Goal: Register for event/course

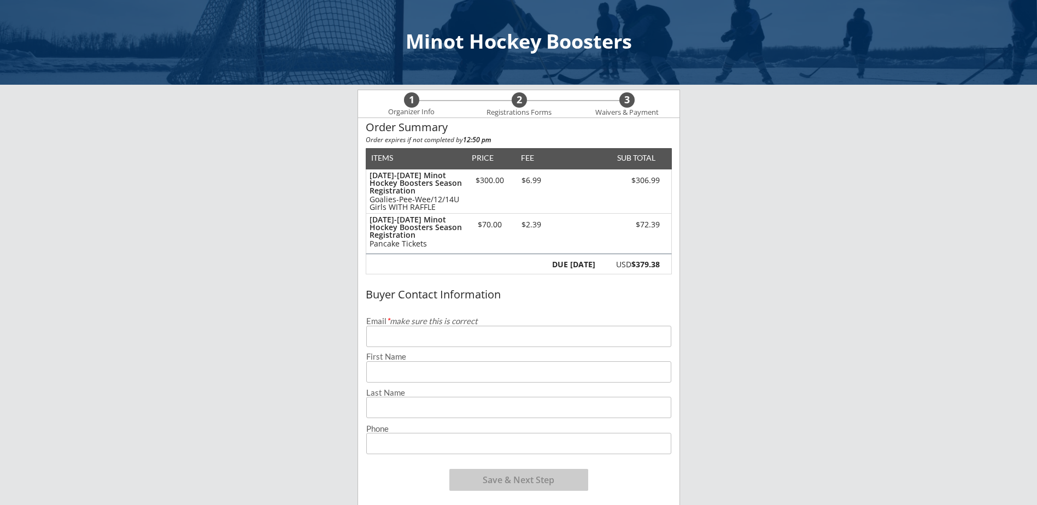
click at [476, 336] on input "email" at bounding box center [518, 336] width 305 height 21
type input "[EMAIL_ADDRESS][DOMAIN_NAME]"
type input "[PERSON_NAME]"
type input "[PHONE_NUMBER]"
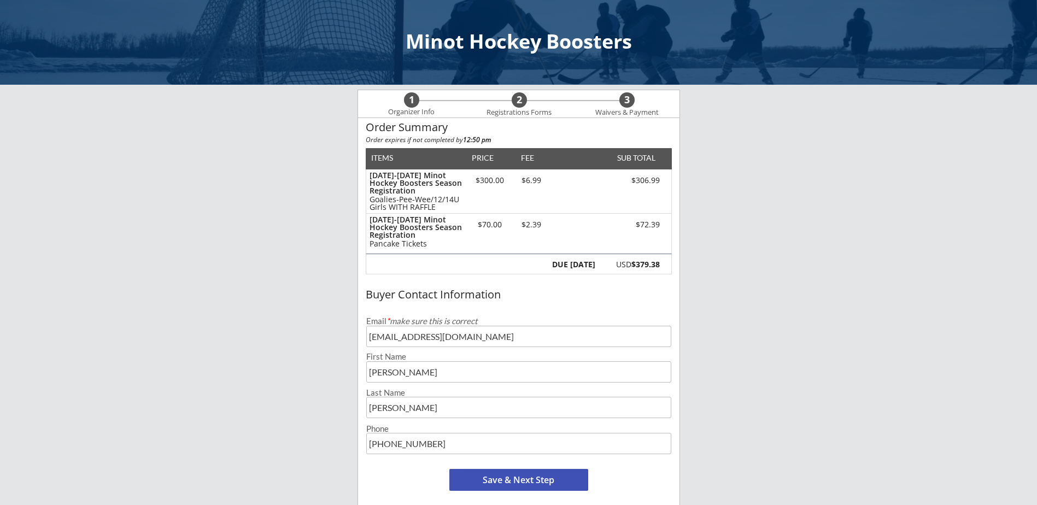
scroll to position [55, 0]
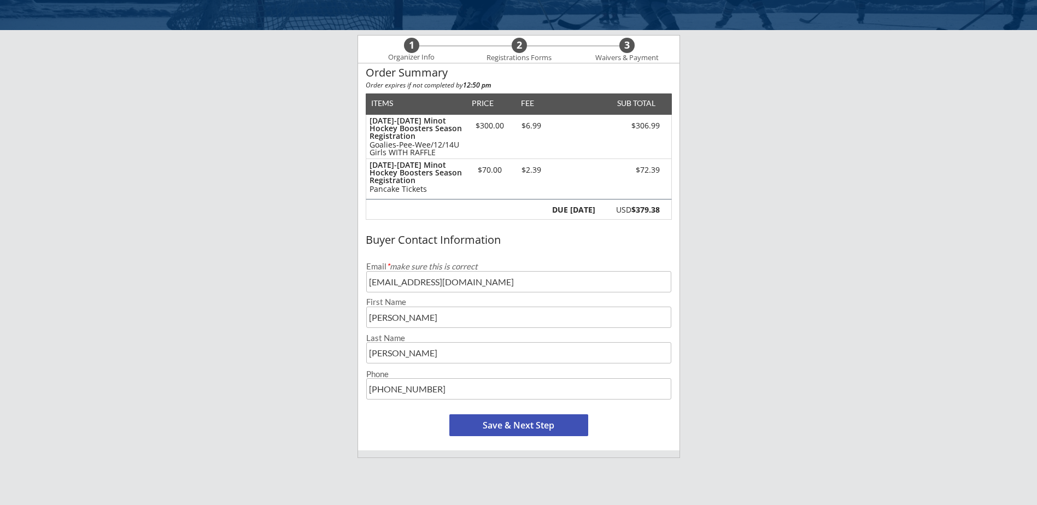
click at [561, 429] on button "Save & Next Step" at bounding box center [519, 426] width 139 height 22
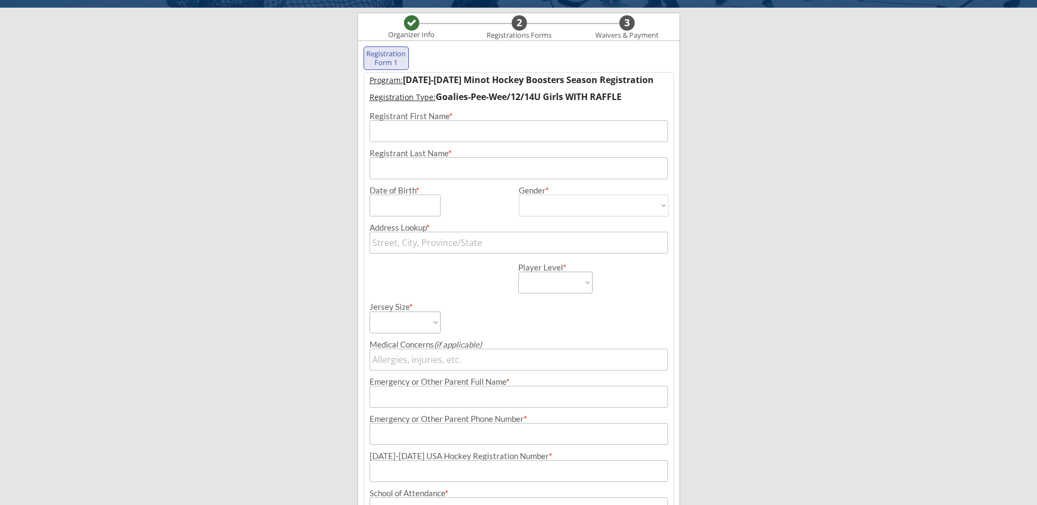
scroll to position [79, 0]
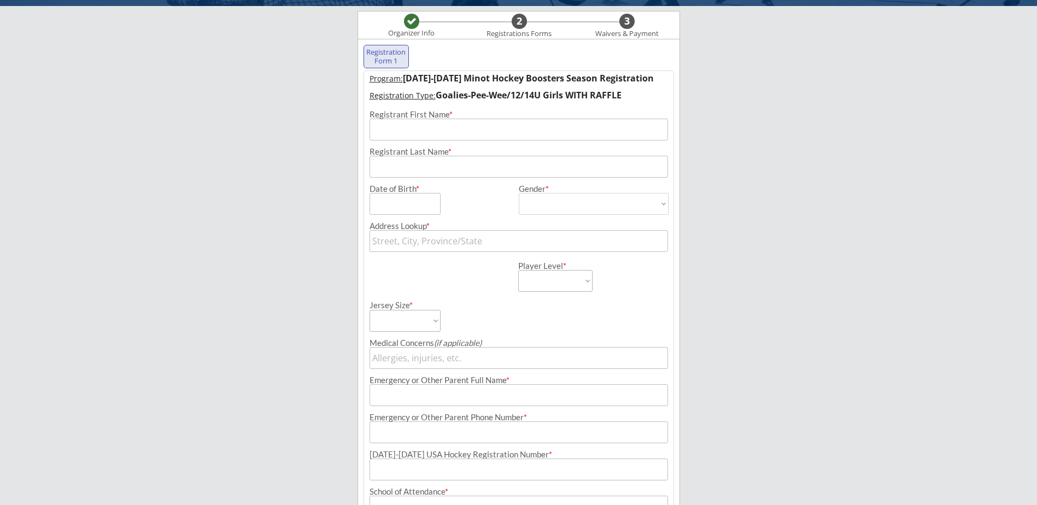
click at [432, 133] on input "input" at bounding box center [519, 130] width 299 height 22
type input "[PERSON_NAME]"
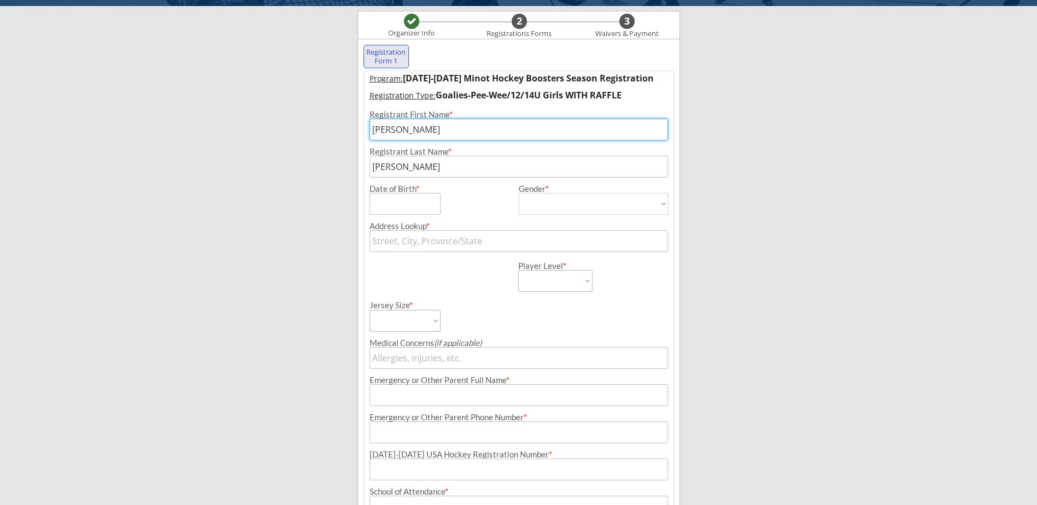
click at [422, 206] on input "input" at bounding box center [405, 204] width 71 height 22
type input "[DATE]"
click at [552, 201] on select "[DEMOGRAPHIC_DATA] [DEMOGRAPHIC_DATA]" at bounding box center [594, 204] width 150 height 22
select select ""[DEMOGRAPHIC_DATA]""
click at [519, 193] on select "[DEMOGRAPHIC_DATA] [DEMOGRAPHIC_DATA]" at bounding box center [594, 204] width 150 height 22
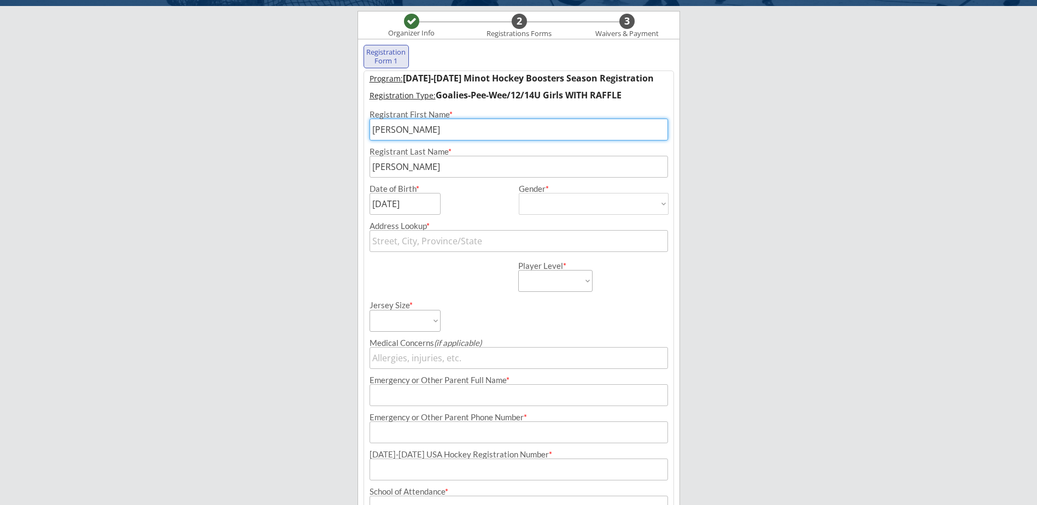
type input "[DEMOGRAPHIC_DATA]"
click at [492, 241] on input "text" at bounding box center [519, 241] width 299 height 22
type input "[GEOGRAPHIC_DATA][PERSON_NAME]"
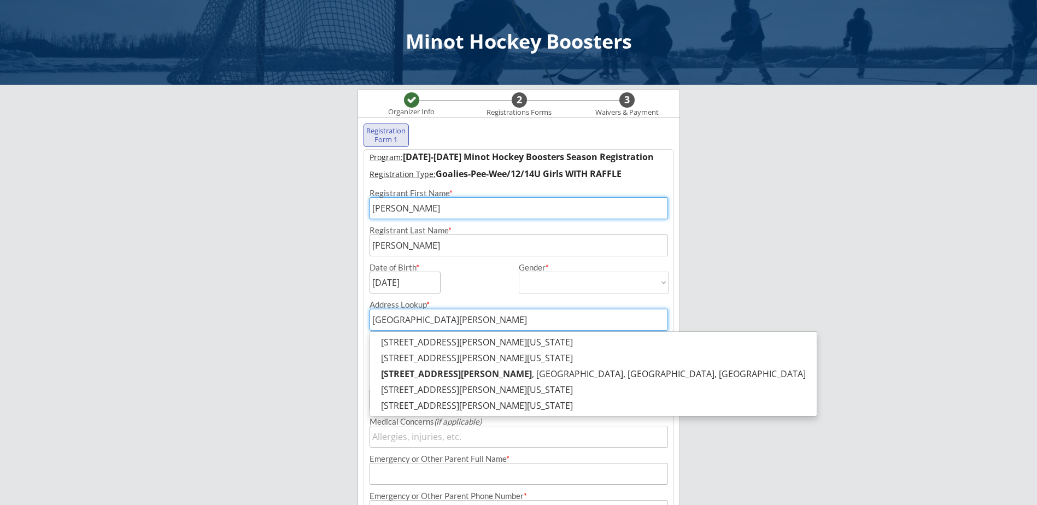
scroll to position [55, 0]
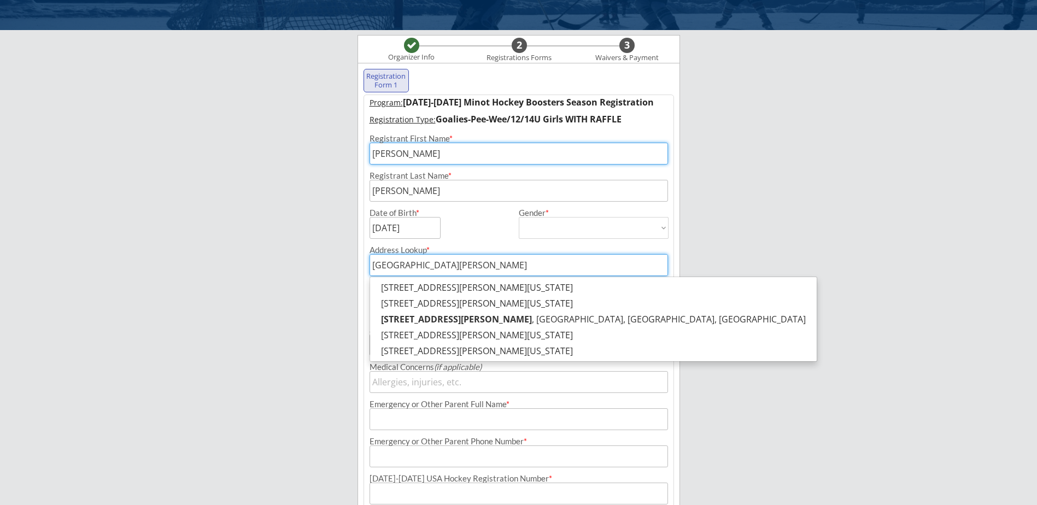
click at [715, 284] on div "Minot Hockey Boosters Organizer Info 2 Registrations Forms 3 Waivers & Payment …" at bounding box center [518, 347] width 1037 height 805
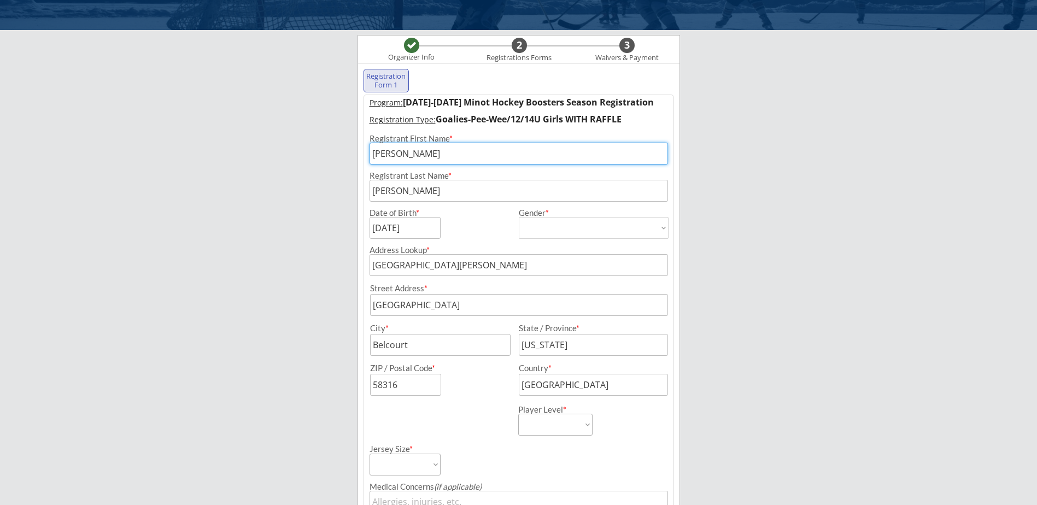
click at [492, 302] on input "input" at bounding box center [519, 305] width 298 height 22
drag, startPoint x: 492, startPoint y: 302, endPoint x: 332, endPoint y: 307, distance: 160.3
click at [332, 307] on div "Minot Hockey Boosters Organizer Info 2 Registrations Forms 3 Waivers & Payment …" at bounding box center [518, 407] width 1037 height 925
type input "[PERSON_NAME][GEOGRAPHIC_DATA]"
type input "Minot"
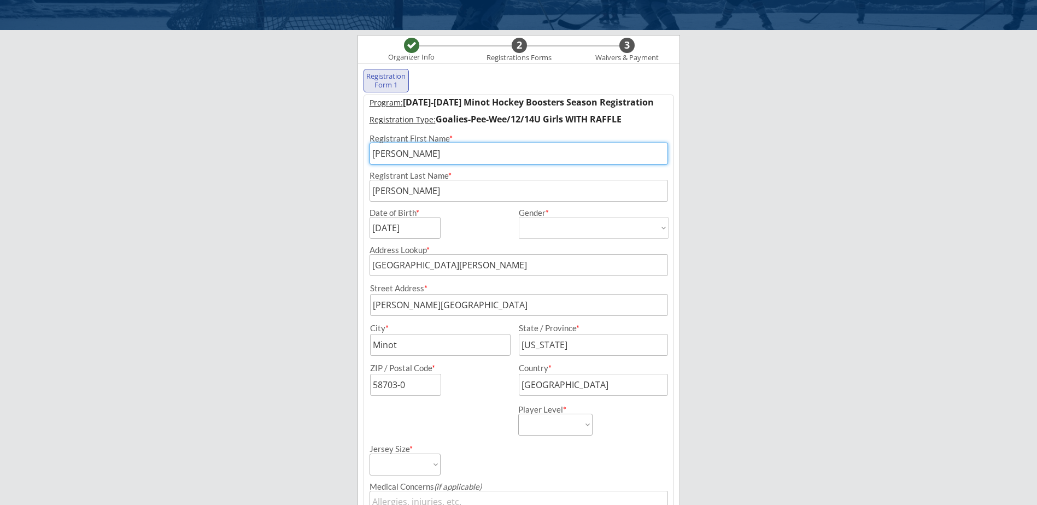
click at [422, 388] on input "input" at bounding box center [405, 385] width 71 height 22
click at [423, 386] on input "input" at bounding box center [405, 385] width 71 height 22
click at [352, 417] on div "Minot Hockey Boosters Organizer Info 2 Registrations Forms 3 Waivers & Payment …" at bounding box center [518, 407] width 1037 height 925
click at [411, 386] on input "input" at bounding box center [405, 385] width 71 height 22
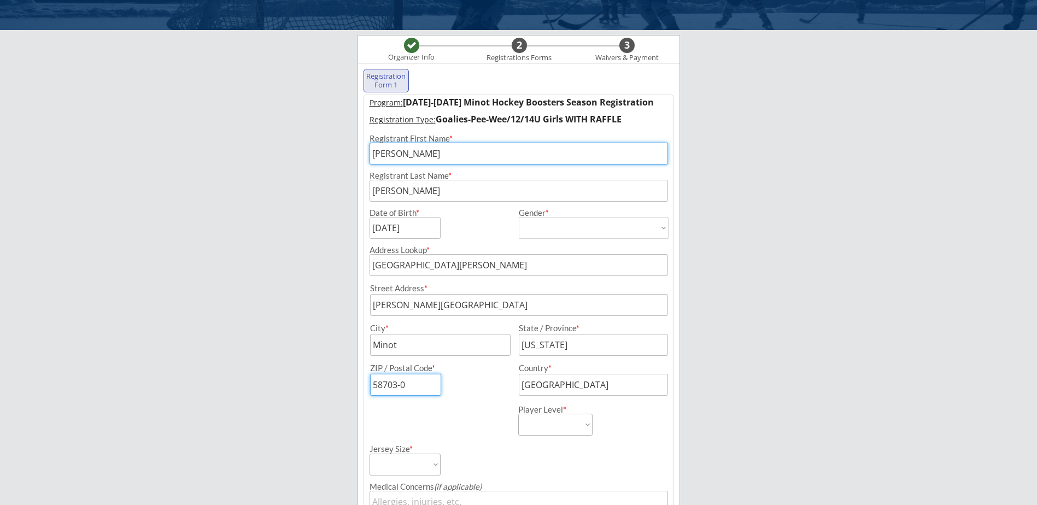
drag, startPoint x: 418, startPoint y: 387, endPoint x: 378, endPoint y: 383, distance: 40.2
click at [378, 383] on input "input" at bounding box center [405, 385] width 71 height 22
drag, startPoint x: 409, startPoint y: 386, endPoint x: 348, endPoint y: 385, distance: 60.7
click at [348, 385] on div "Minot Hockey Boosters Organizer Info 2 Registrations Forms 3 Waivers & Payment …" at bounding box center [518, 407] width 1037 height 925
type input "58703"
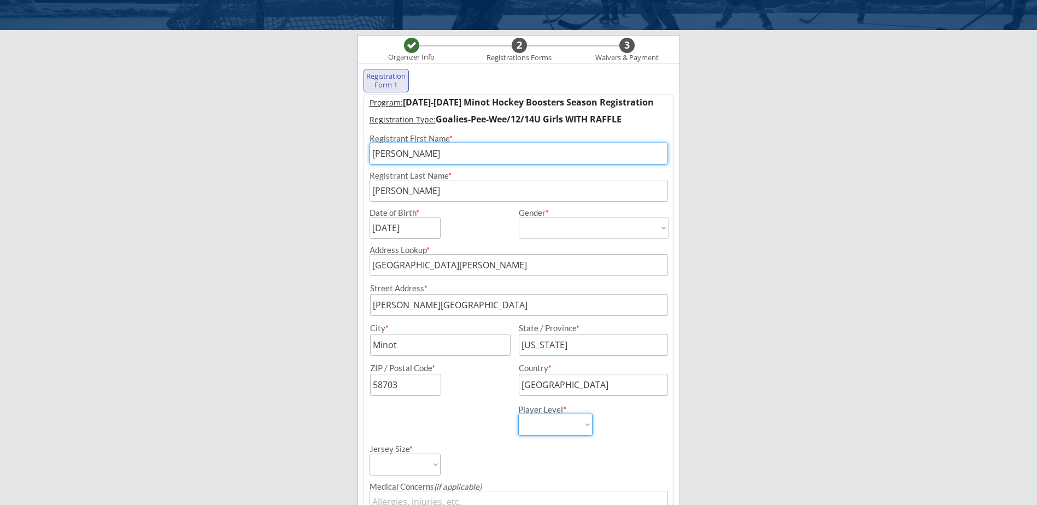
click at [585, 424] on select "Learn to Play Boys Learn to Play Girls Maroon Mites Gold/White Mites Squirts Pe…" at bounding box center [555, 425] width 74 height 22
select select ""Pee-Wees""
click at [518, 414] on select "Learn to Play Boys Learn to Play Girls Maroon Mites Gold/White Mites Squirts Pe…" at bounding box center [555, 425] width 74 height 22
click at [435, 465] on select "Adult Small Adult Medium Adult Large Adult XL Goalie Cut" at bounding box center [405, 465] width 71 height 22
select select ""Goalie Cut""
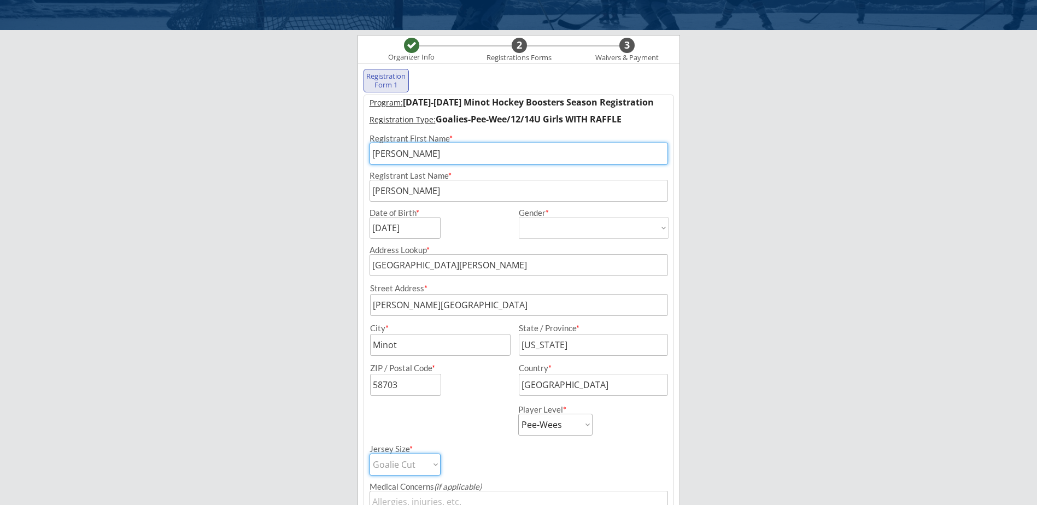
click at [370, 454] on select "Adult Small Adult Medium Adult Large Adult XL Goalie Cut" at bounding box center [405, 465] width 71 height 22
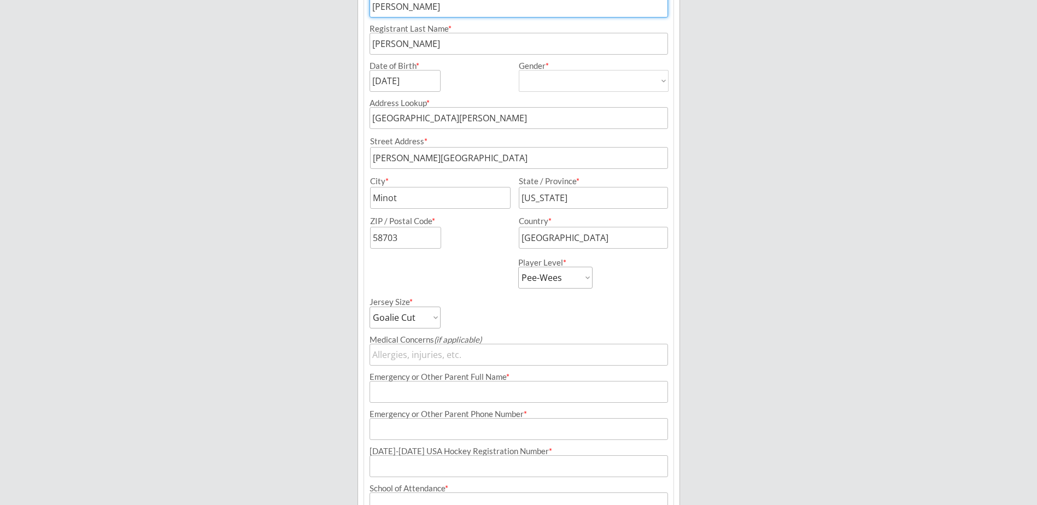
scroll to position [219, 0]
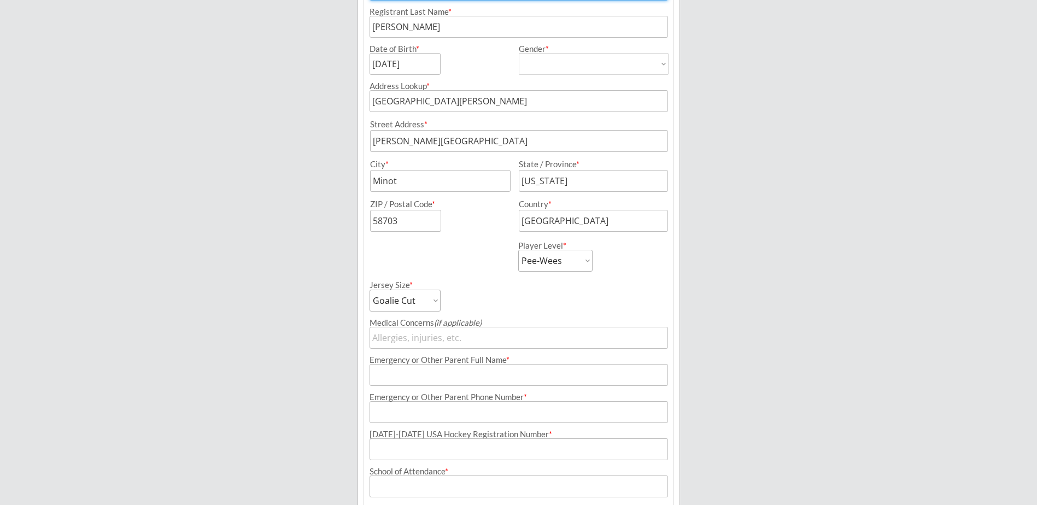
click at [465, 378] on input "input" at bounding box center [519, 375] width 299 height 22
type input "[PERSON_NAME]"
type input "[PHONE_NUMBER]"
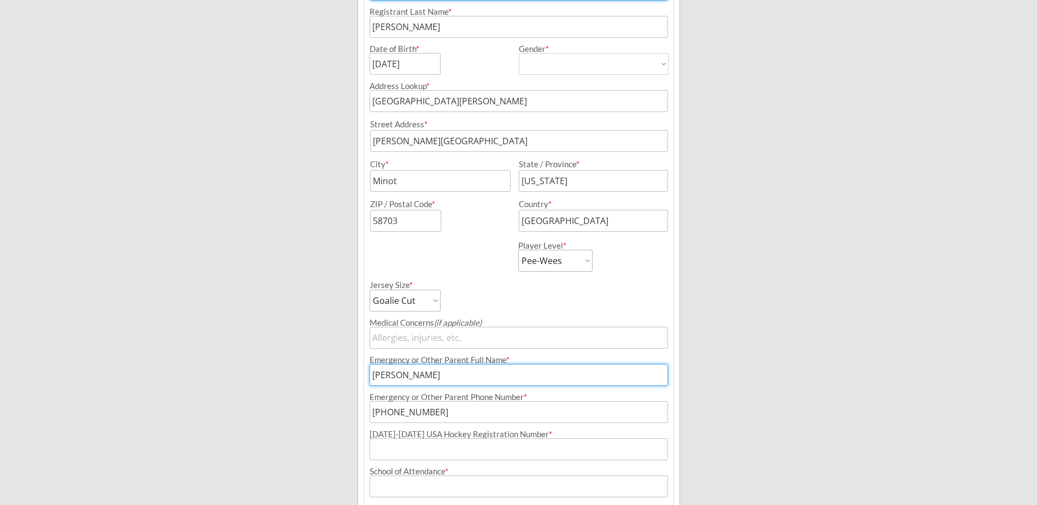
type input "[EMAIL_ADDRESS][DOMAIN_NAME]"
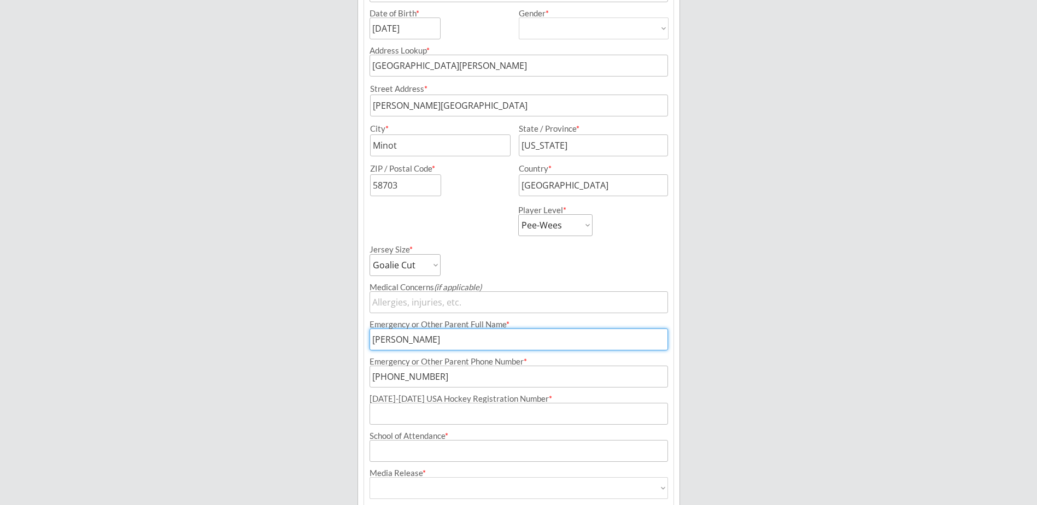
scroll to position [273, 0]
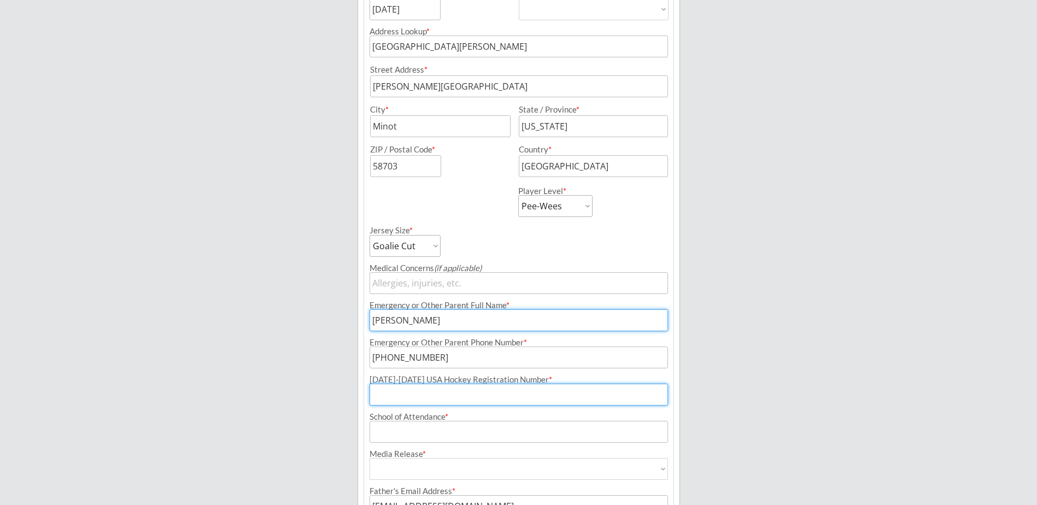
click at [486, 398] on input "input" at bounding box center [519, 395] width 299 height 22
type input "209602317VIGNE"
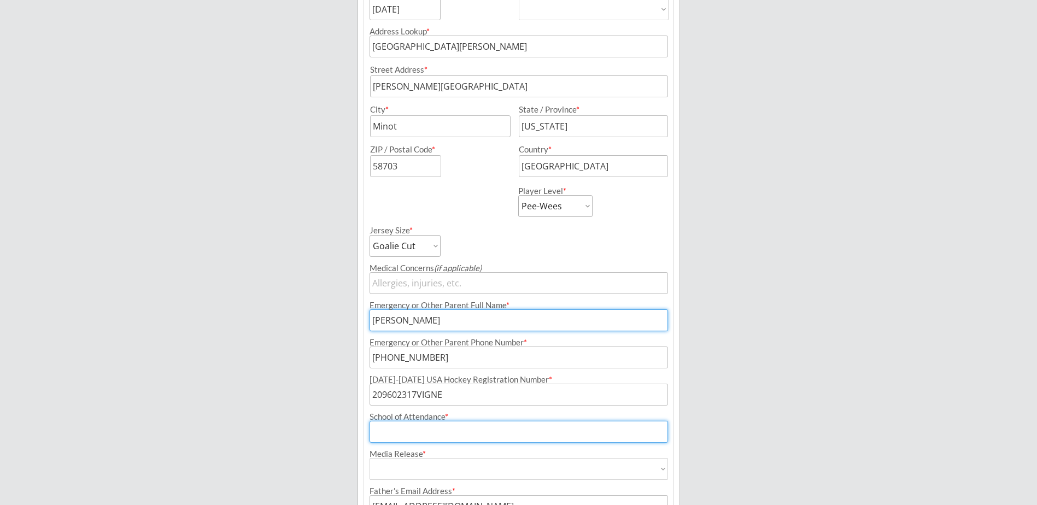
click at [467, 433] on input "input" at bounding box center [519, 432] width 299 height 22
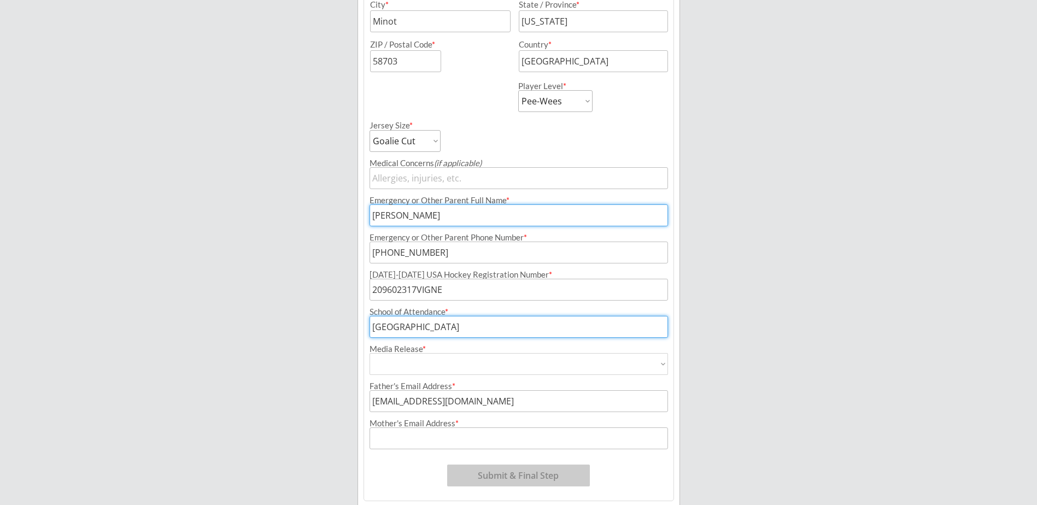
scroll to position [383, 0]
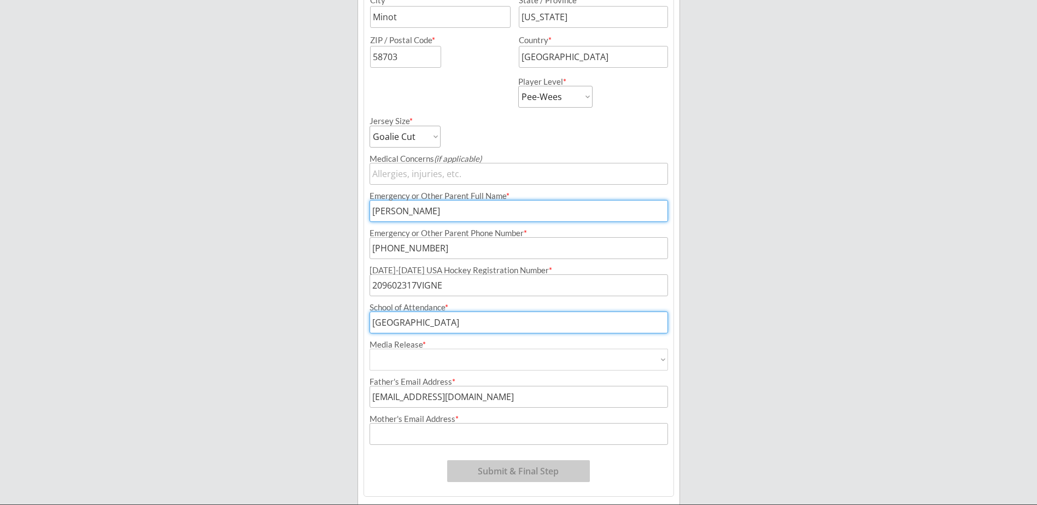
type input "[GEOGRAPHIC_DATA]"
click at [658, 360] on select "Yes No" at bounding box center [519, 360] width 299 height 22
select select ""Yes""
click at [370, 349] on select "Yes No" at bounding box center [519, 360] width 299 height 22
type input "Yes"
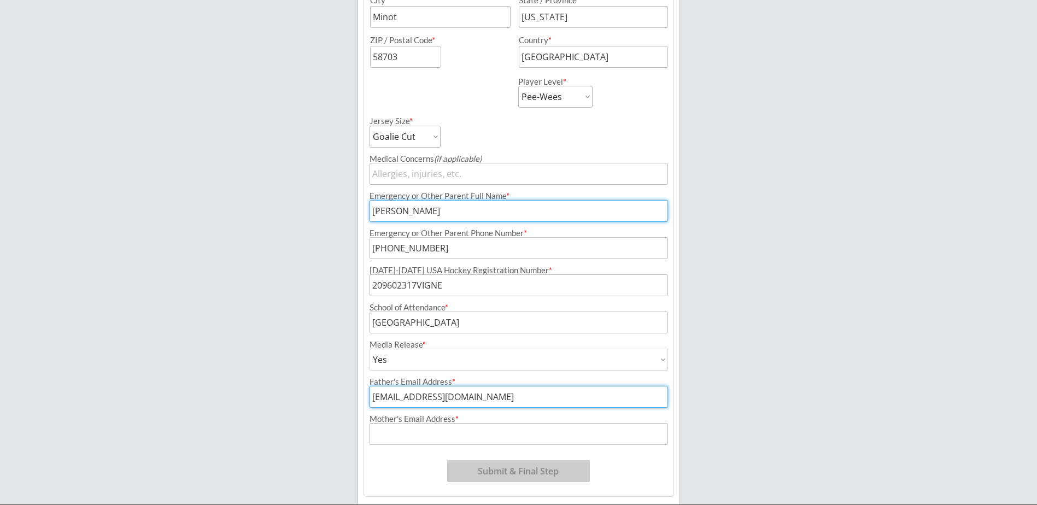
drag, startPoint x: 481, startPoint y: 399, endPoint x: 357, endPoint y: 389, distance: 124.5
click at [359, 390] on div "Registration Form 1 Program: [DATE]-[DATE] Minot Hockey Boosters Season Registr…" at bounding box center [519, 120] width 323 height 771
type input "[EMAIL_ADDRESS][DOMAIN_NAME]"
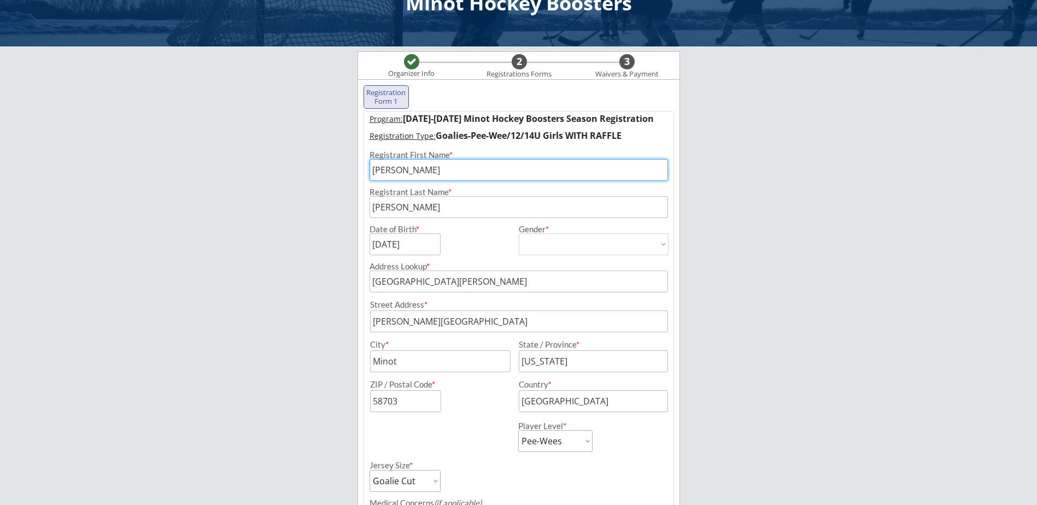
scroll to position [55, 0]
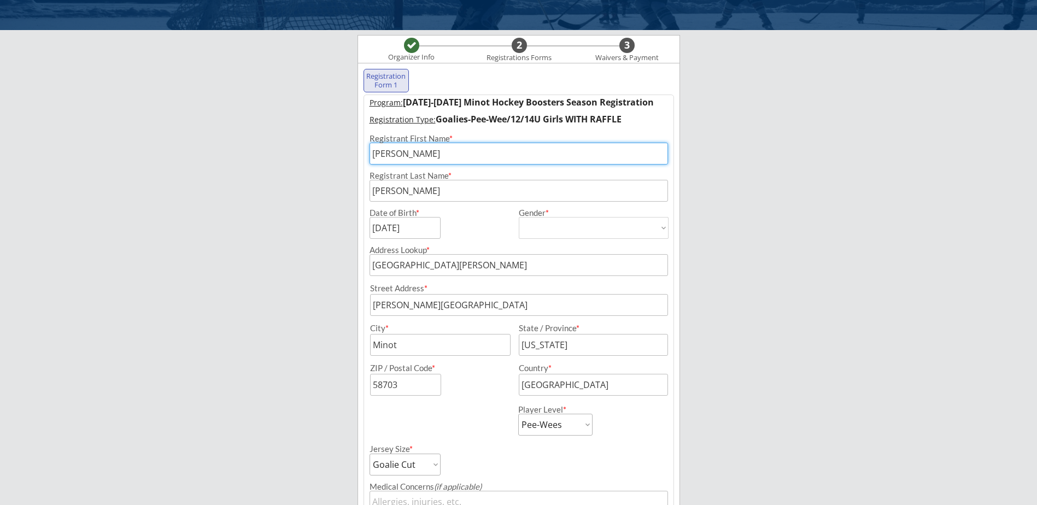
type input "[EMAIL_ADDRESS][DOMAIN_NAME]"
click at [451, 306] on input "input" at bounding box center [519, 305] width 298 height 22
click at [510, 264] on input "[GEOGRAPHIC_DATA][PERSON_NAME]" at bounding box center [519, 265] width 299 height 22
click at [372, 301] on input "input" at bounding box center [519, 305] width 298 height 22
type input "[STREET_ADDRESS][PERSON_NAME]"
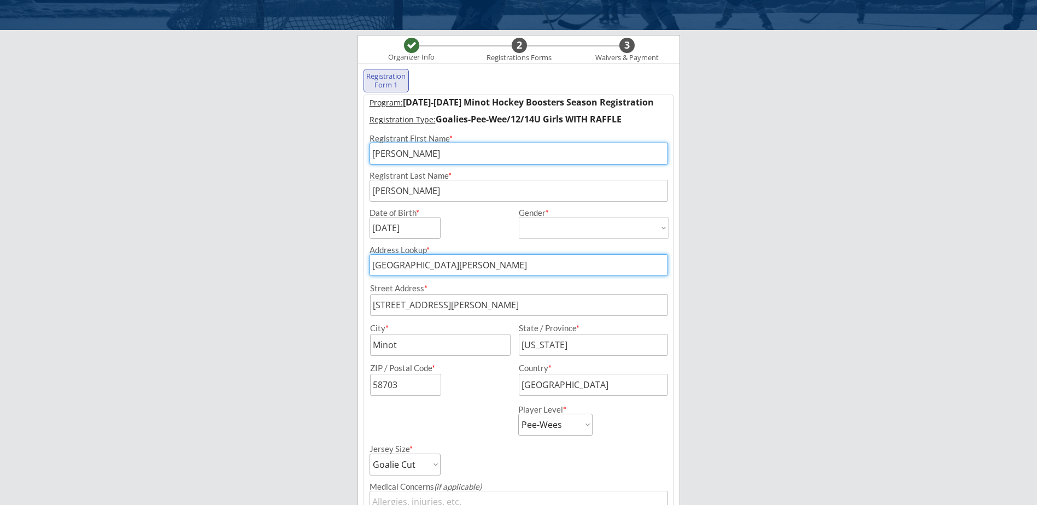
click at [494, 263] on input "[GEOGRAPHIC_DATA][PERSON_NAME]" at bounding box center [519, 265] width 299 height 22
drag, startPoint x: 493, startPoint y: 263, endPoint x: 318, endPoint y: 269, distance: 175.6
click at [318, 269] on div "Minot Hockey Boosters Organizer Info 2 Registrations Forms 3 Waivers & Payment …" at bounding box center [518, 407] width 1037 height 925
type input "16"
type input "[GEOGRAPHIC_DATA], [GEOGRAPHIC_DATA]"
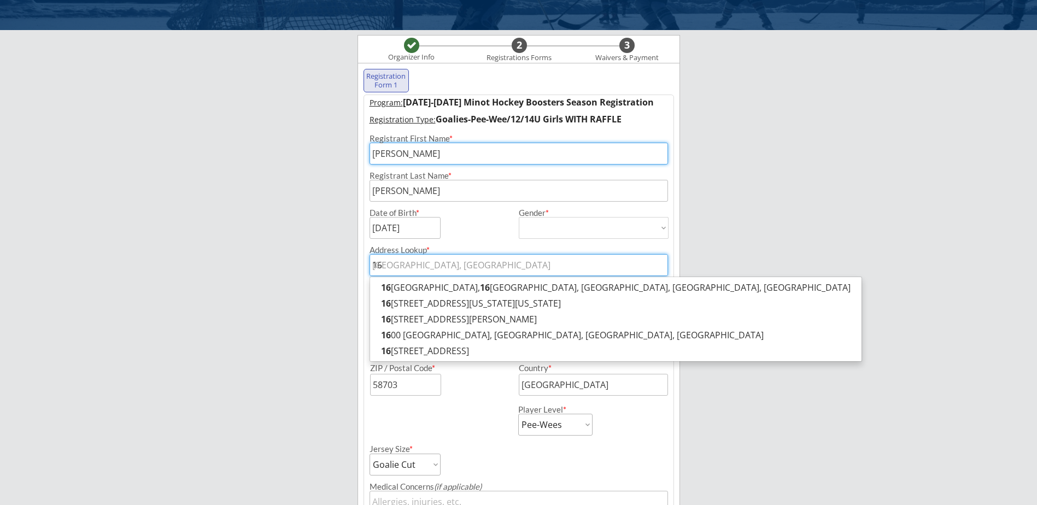
type input "160"
type input "[STREET_ADDRESS]"
type input "1605"
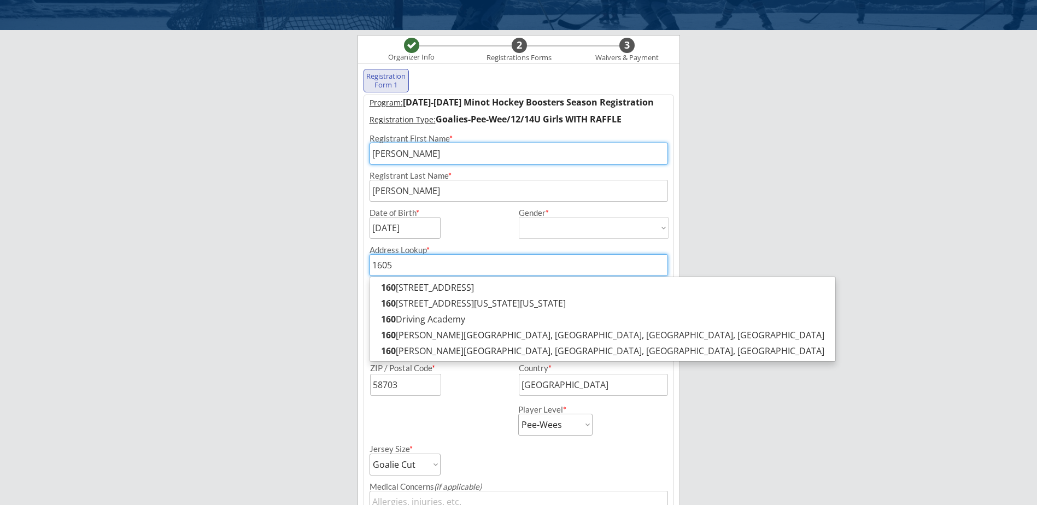
type input "[STREET_ADDRESS][US_STATE]"
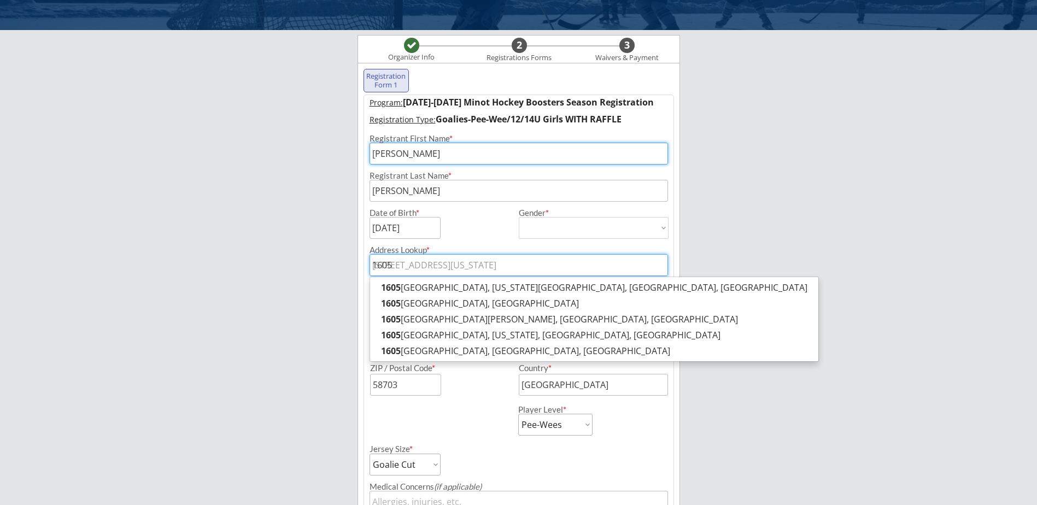
type input "1605"
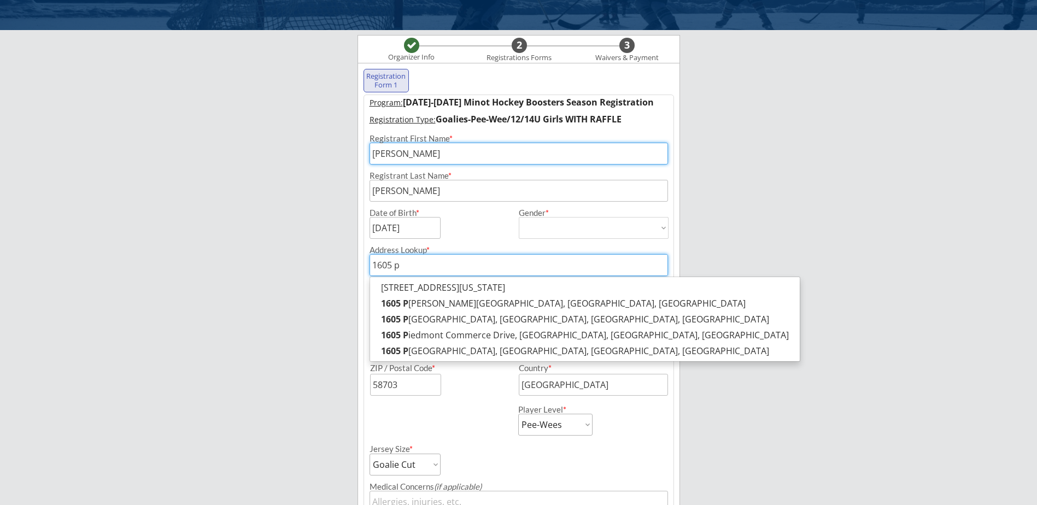
type input "1605 pa"
type input "[STREET_ADDRESS]"
type input "1605 pal"
type input "[STREET_ADDRESS][PERSON_NAME]"
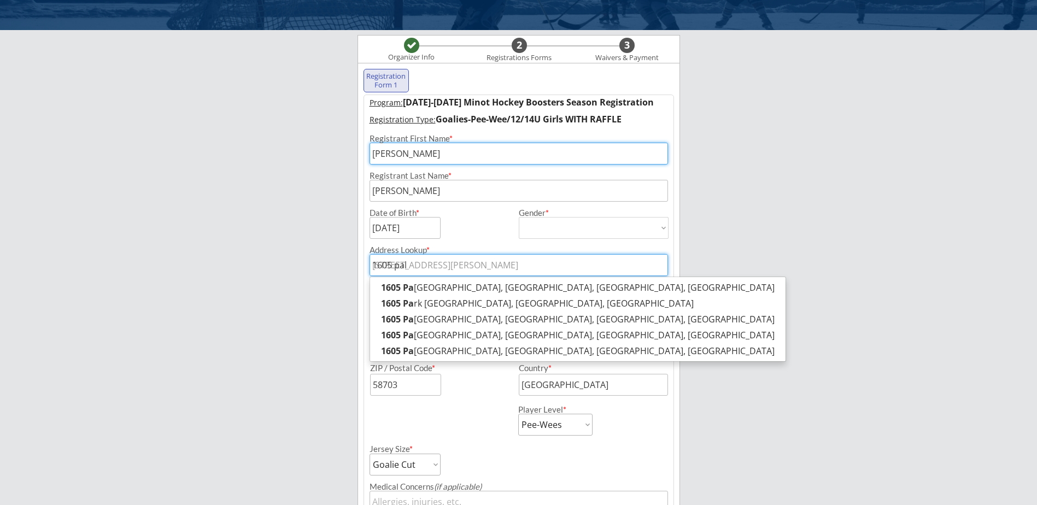
type input "1605 palo"
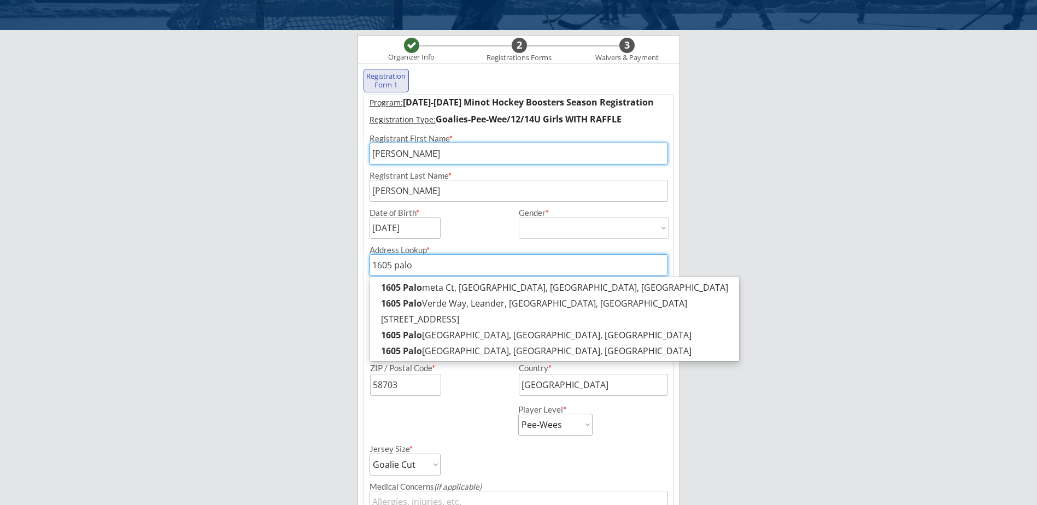
type input "1605 palometa Ct, [GEOGRAPHIC_DATA], [GEOGRAPHIC_DATA], [GEOGRAPHIC_DATA]"
type input "1605 palom"
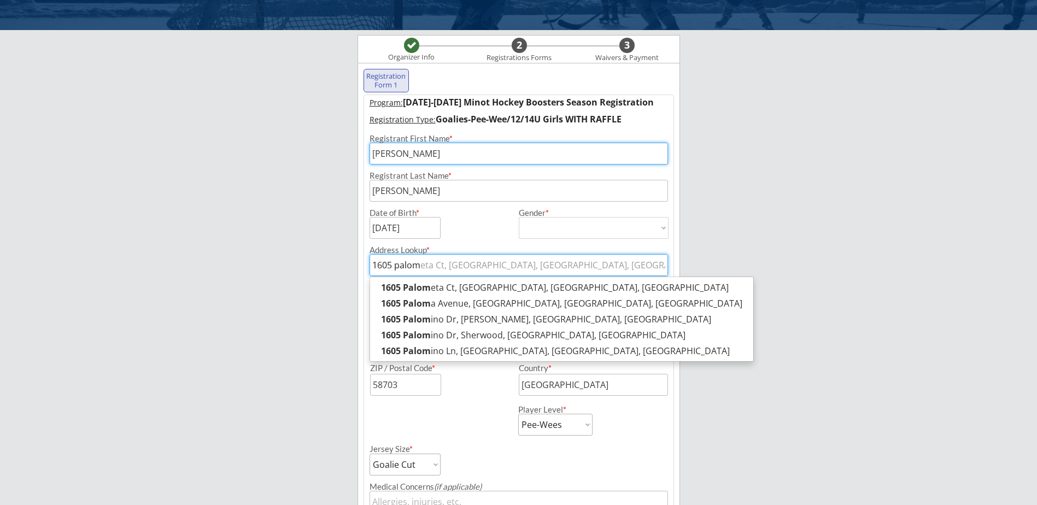
type input "1605 [PERSON_NAME]"
type input "1605 palomino Dr, [PERSON_NAME], [GEOGRAPHIC_DATA], [GEOGRAPHIC_DATA]"
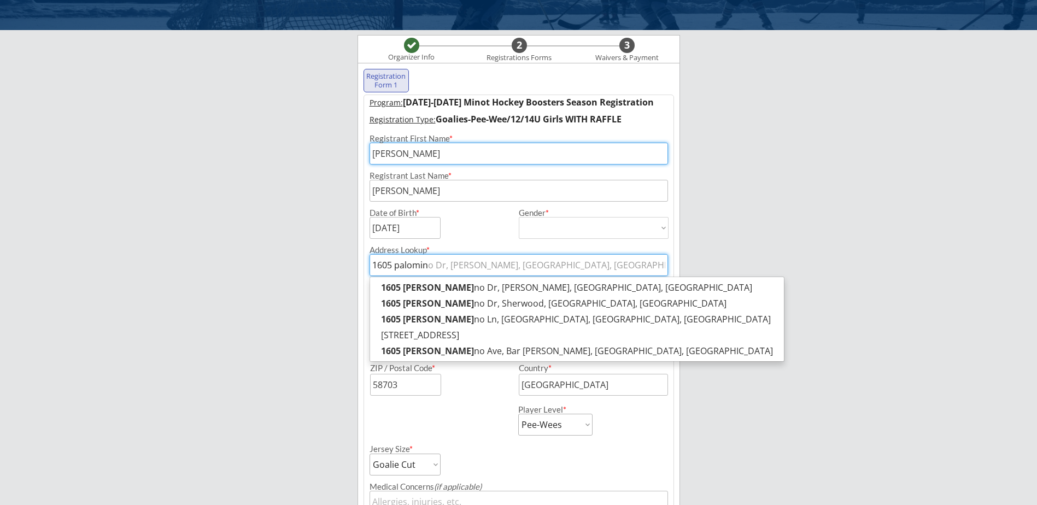
type input "1605 palomino"
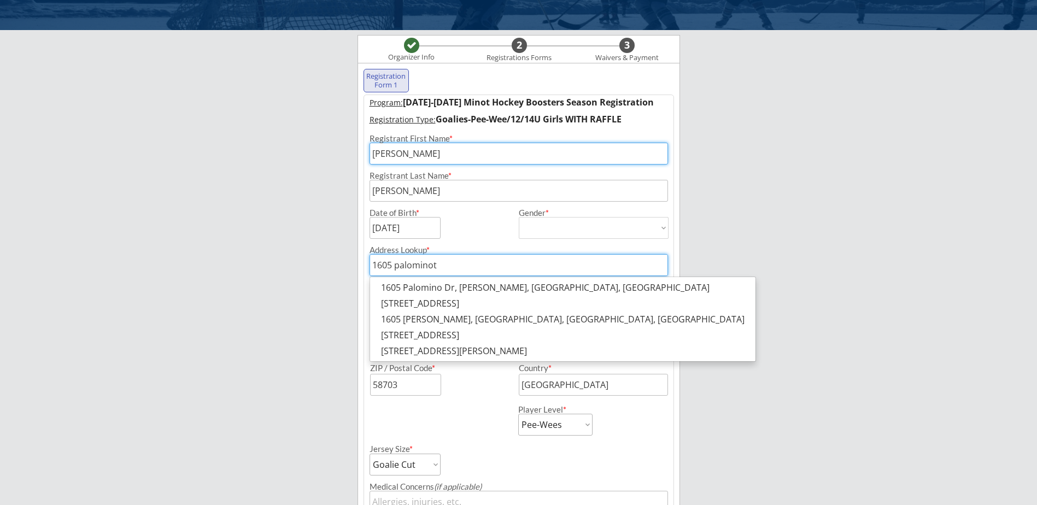
type input "1605 palomino"
type input "1605 palomino Dr, [PERSON_NAME], [GEOGRAPHIC_DATA], [GEOGRAPHIC_DATA]"
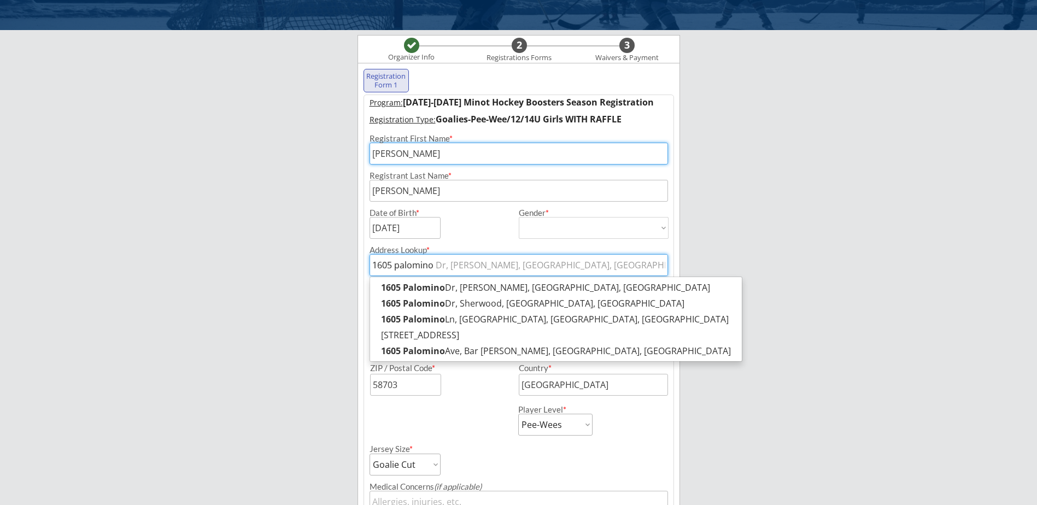
type input "1605 palomino"
type input "1605 palomino R"
type input "1605 [PERSON_NAME], [PERSON_NAME], [GEOGRAPHIC_DATA], [GEOGRAPHIC_DATA]"
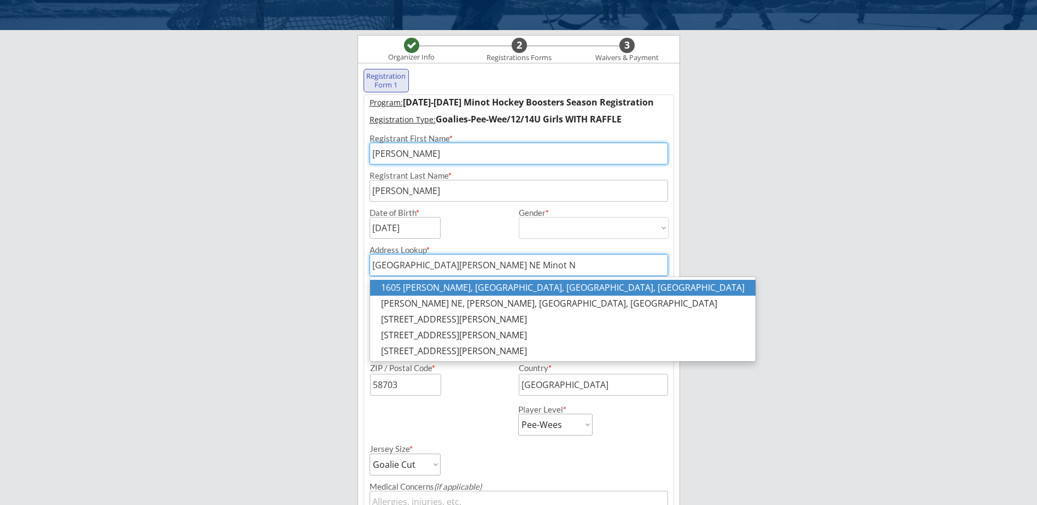
click at [479, 289] on p "1605 [PERSON_NAME], [GEOGRAPHIC_DATA], [GEOGRAPHIC_DATA], [GEOGRAPHIC_DATA]" at bounding box center [563, 288] width 386 height 16
type input "1605 [PERSON_NAME], [GEOGRAPHIC_DATA], [GEOGRAPHIC_DATA], [GEOGRAPHIC_DATA]"
type input "1605 Palomino"
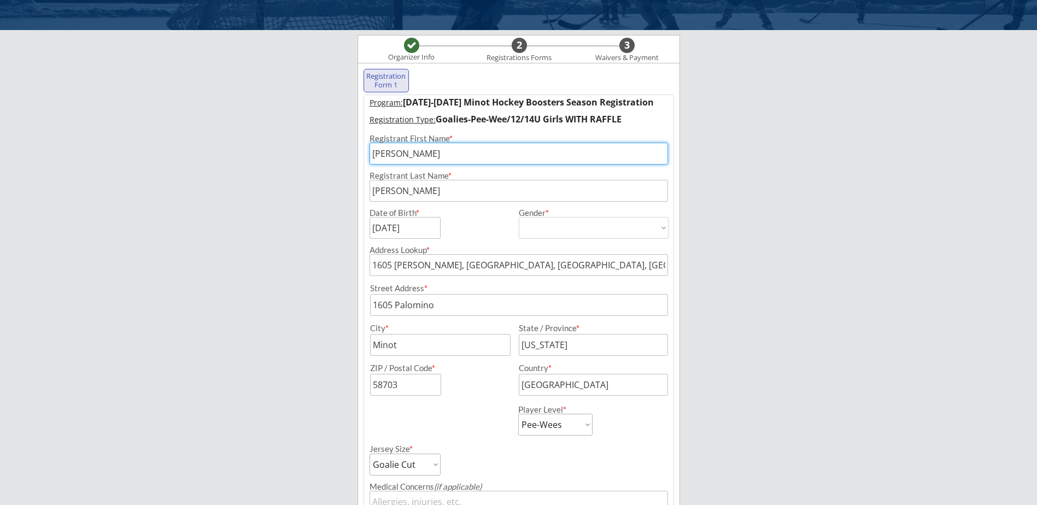
type input "1605 [PERSON_NAME], [GEOGRAPHIC_DATA], [GEOGRAPHIC_DATA], [GEOGRAPHIC_DATA]"
click at [440, 305] on input "input" at bounding box center [519, 305] width 298 height 22
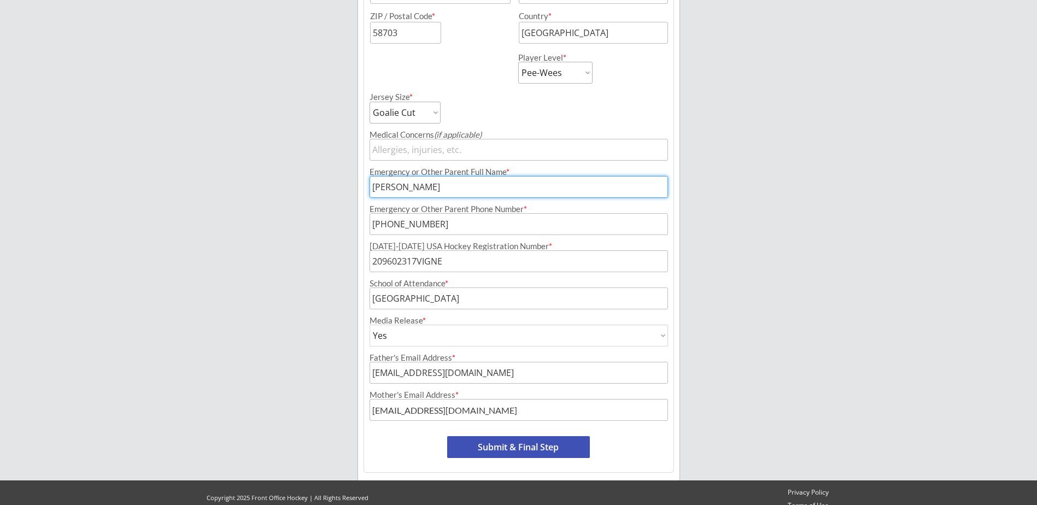
scroll to position [419, 0]
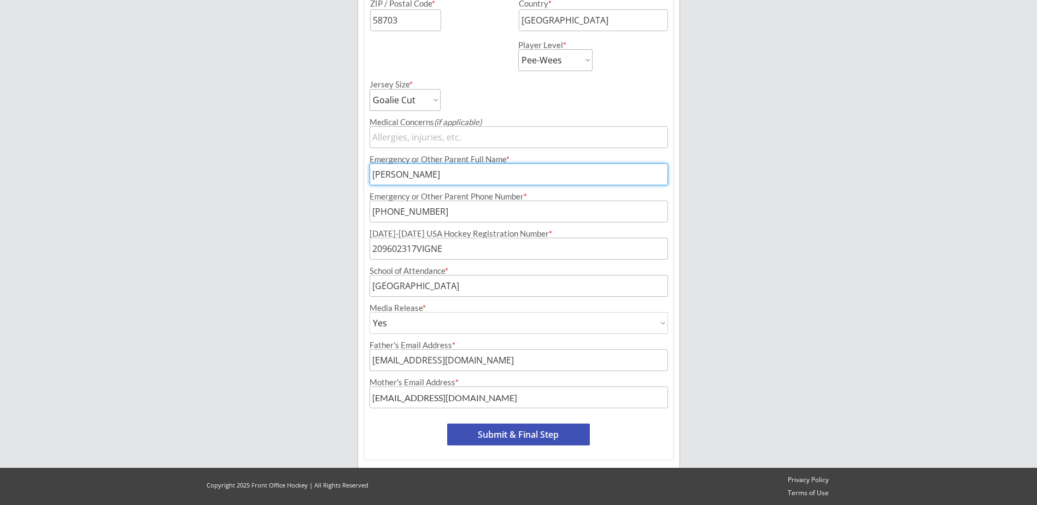
type input "[STREET_ADDRESS][PERSON_NAME]"
click at [562, 438] on button "Submit & Final Step" at bounding box center [518, 435] width 143 height 22
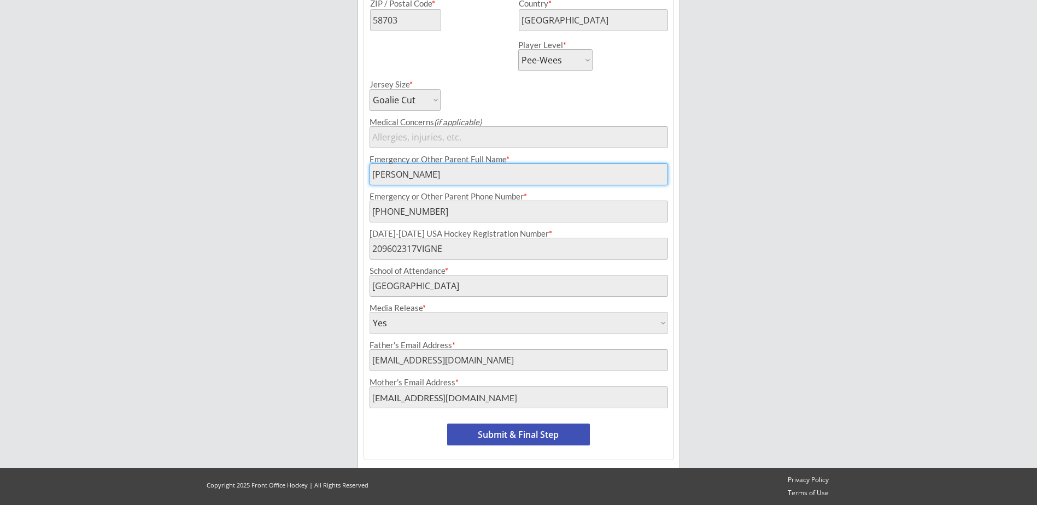
click at [561, 436] on button "Submit & Final Step" at bounding box center [518, 435] width 143 height 22
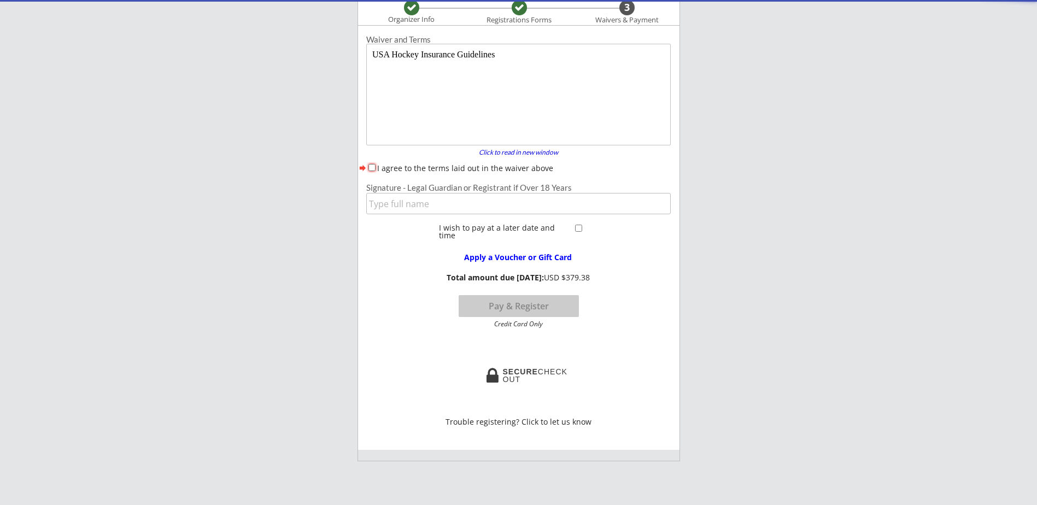
scroll to position [90, 0]
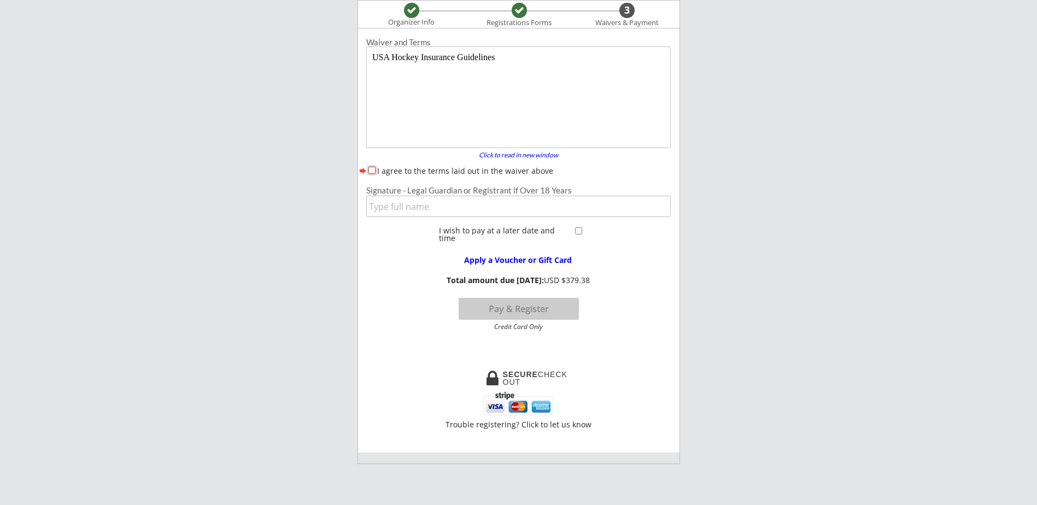
click at [372, 169] on input "I agree to the terms laid out in the waiver above" at bounding box center [372, 170] width 7 height 7
checkbox input "true"
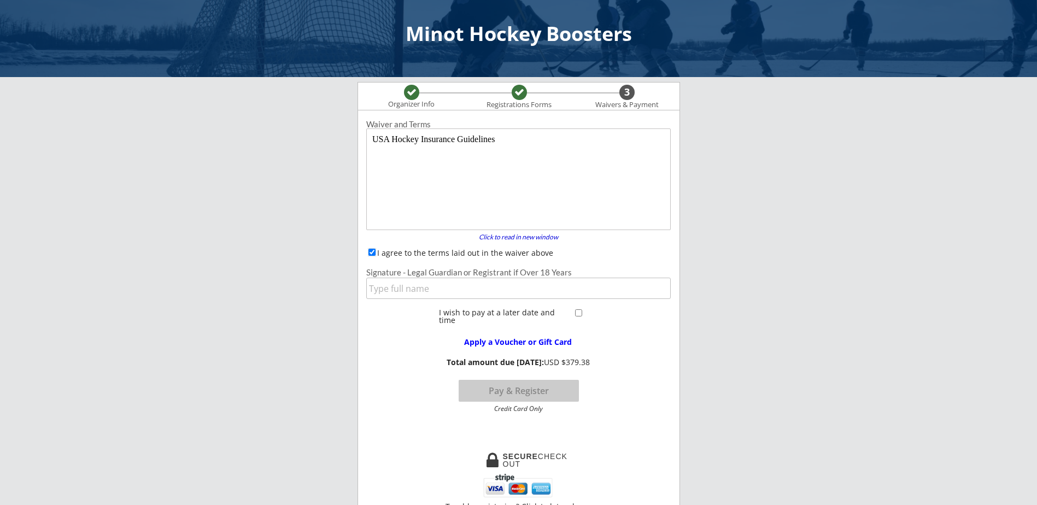
scroll to position [0, 0]
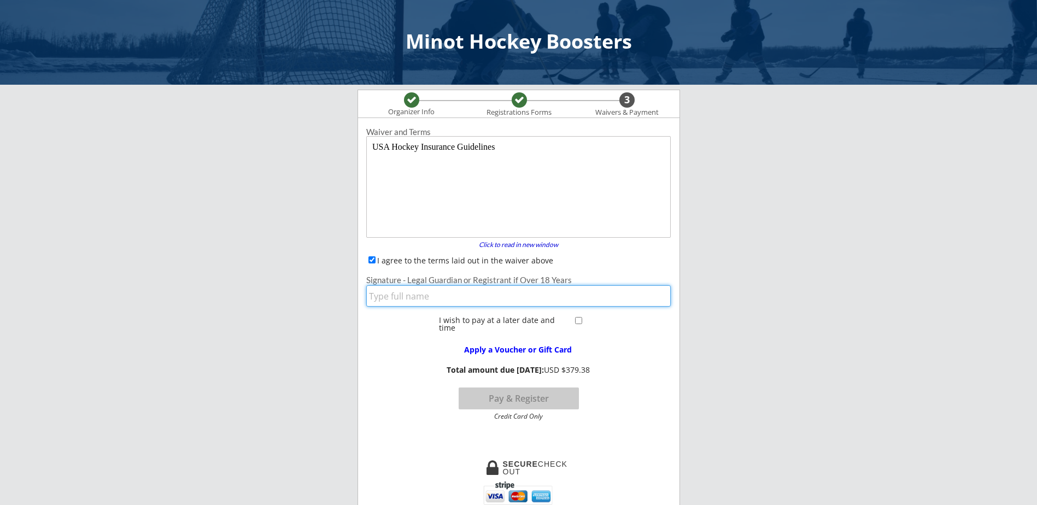
click at [568, 298] on input "input" at bounding box center [518, 295] width 305 height 21
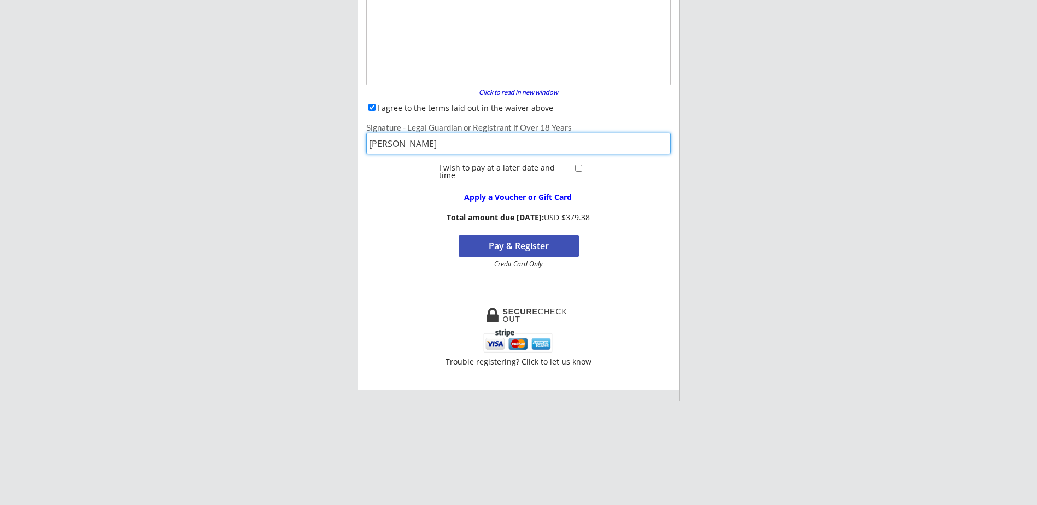
scroll to position [164, 0]
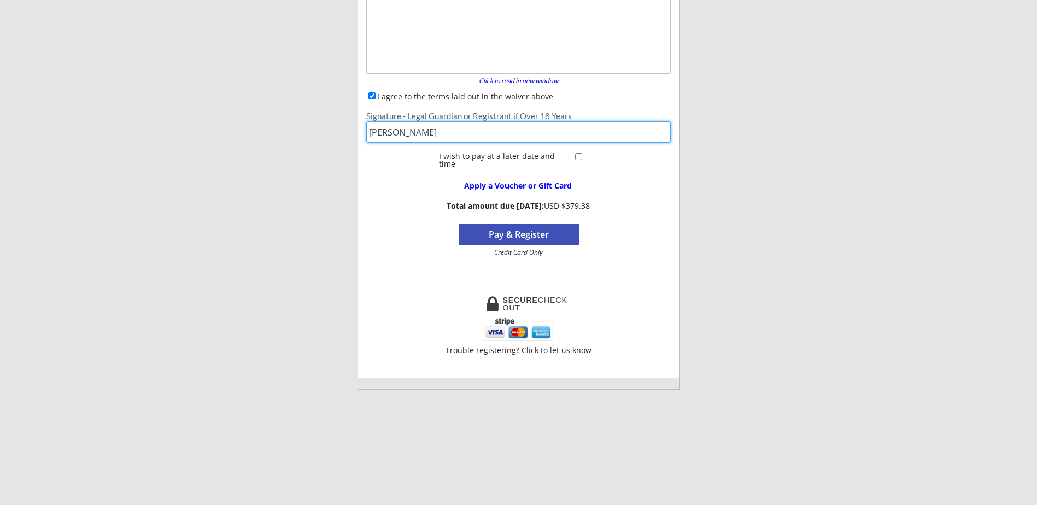
type input "[PERSON_NAME]"
click at [554, 234] on button "Pay & Register" at bounding box center [519, 235] width 120 height 22
